Goal: Task Accomplishment & Management: Manage account settings

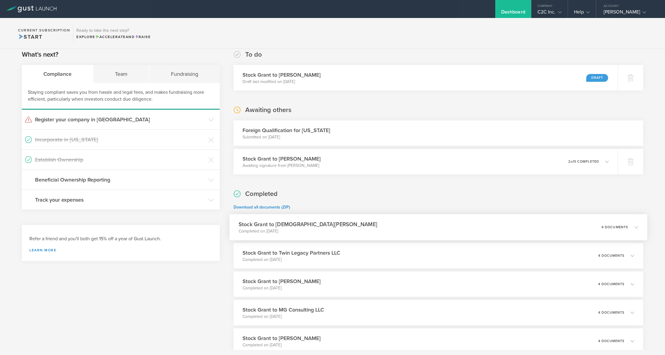
scroll to position [120, 0]
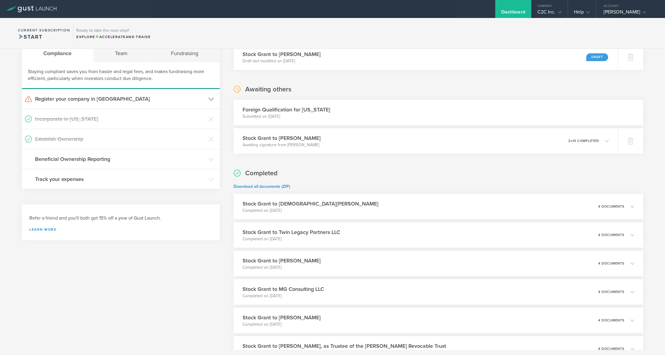
click at [99, 96] on h3 "Register your company in [GEOGRAPHIC_DATA]" at bounding box center [120, 99] width 170 height 8
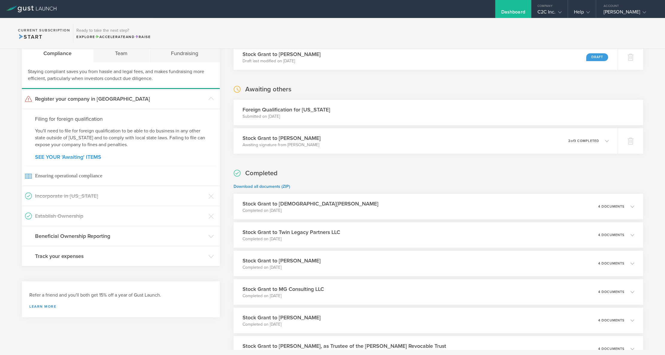
click at [93, 156] on link "SEE YOUR 'Awaiting' ITEMS" at bounding box center [121, 156] width 172 height 5
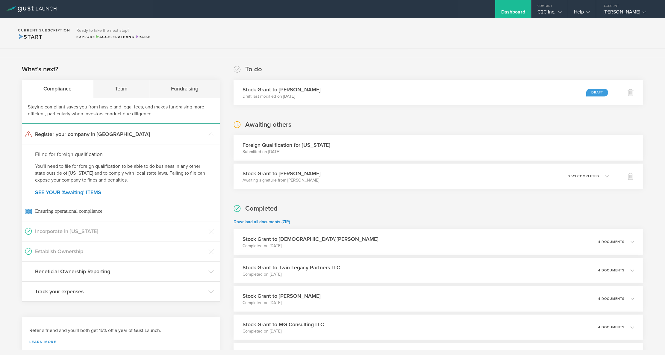
scroll to position [81, 0]
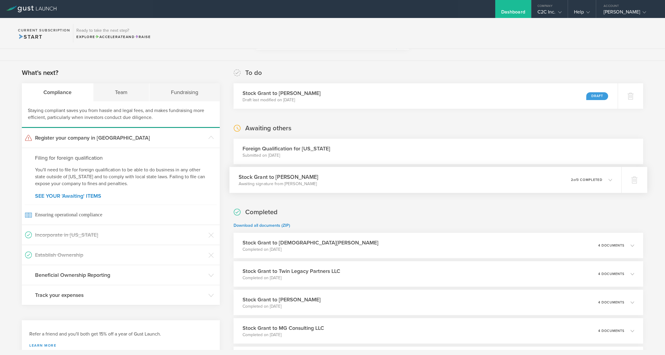
click at [608, 179] on icon at bounding box center [610, 180] width 4 height 4
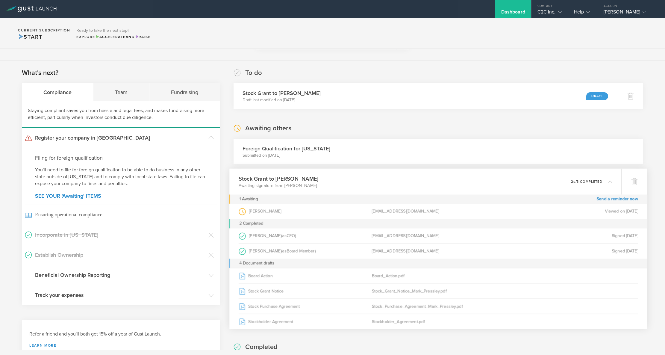
click at [606, 179] on icon at bounding box center [607, 181] width 10 height 5
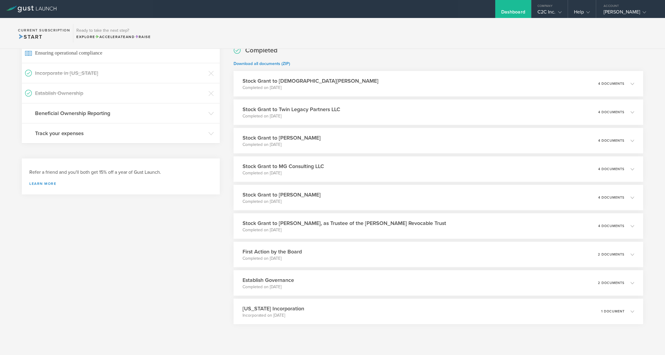
scroll to position [254, 0]
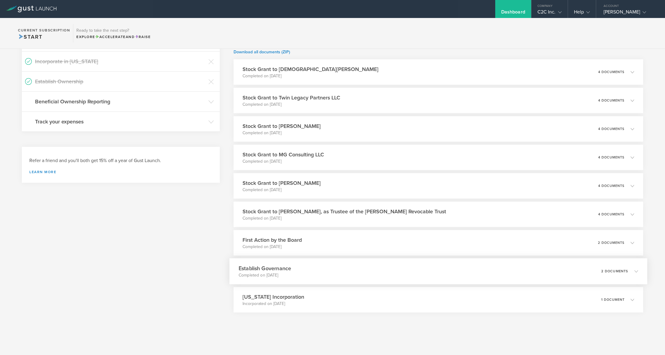
click at [631, 269] on icon at bounding box center [633, 270] width 10 height 5
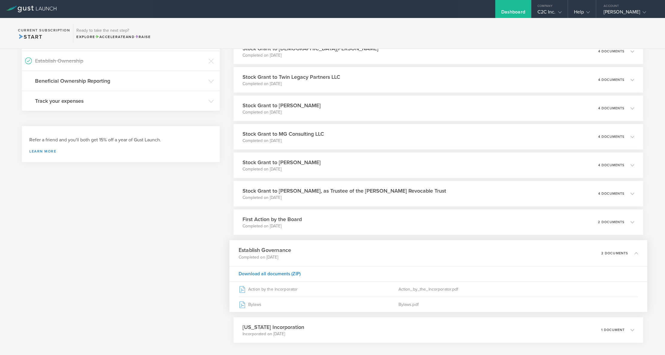
scroll to position [284, 0]
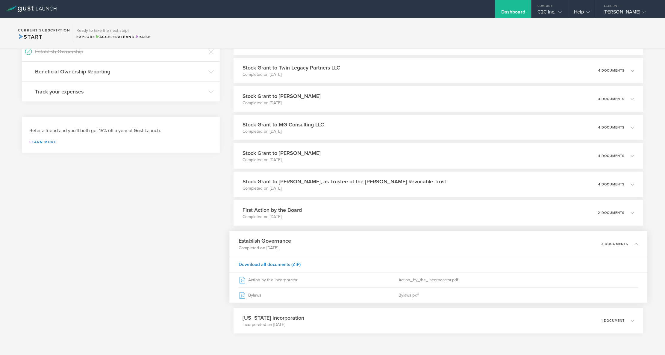
click at [631, 241] on icon at bounding box center [633, 243] width 10 height 5
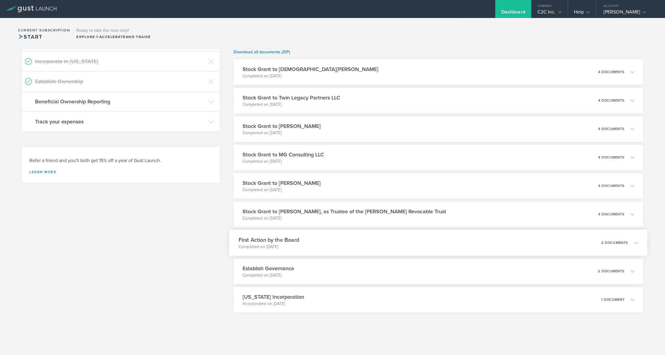
scroll to position [254, 0]
click at [634, 241] on icon at bounding box center [636, 243] width 4 height 4
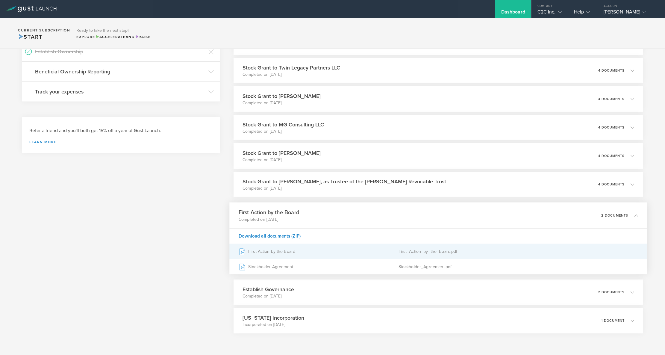
click at [262, 248] on div "First Action by the Board" at bounding box center [319, 251] width 160 height 15
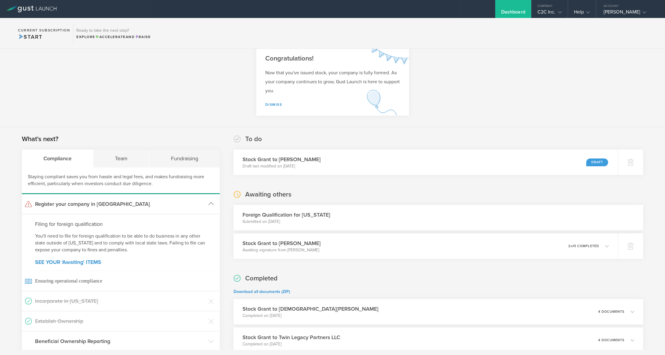
scroll to position [0, 0]
